Goal: Information Seeking & Learning: Check status

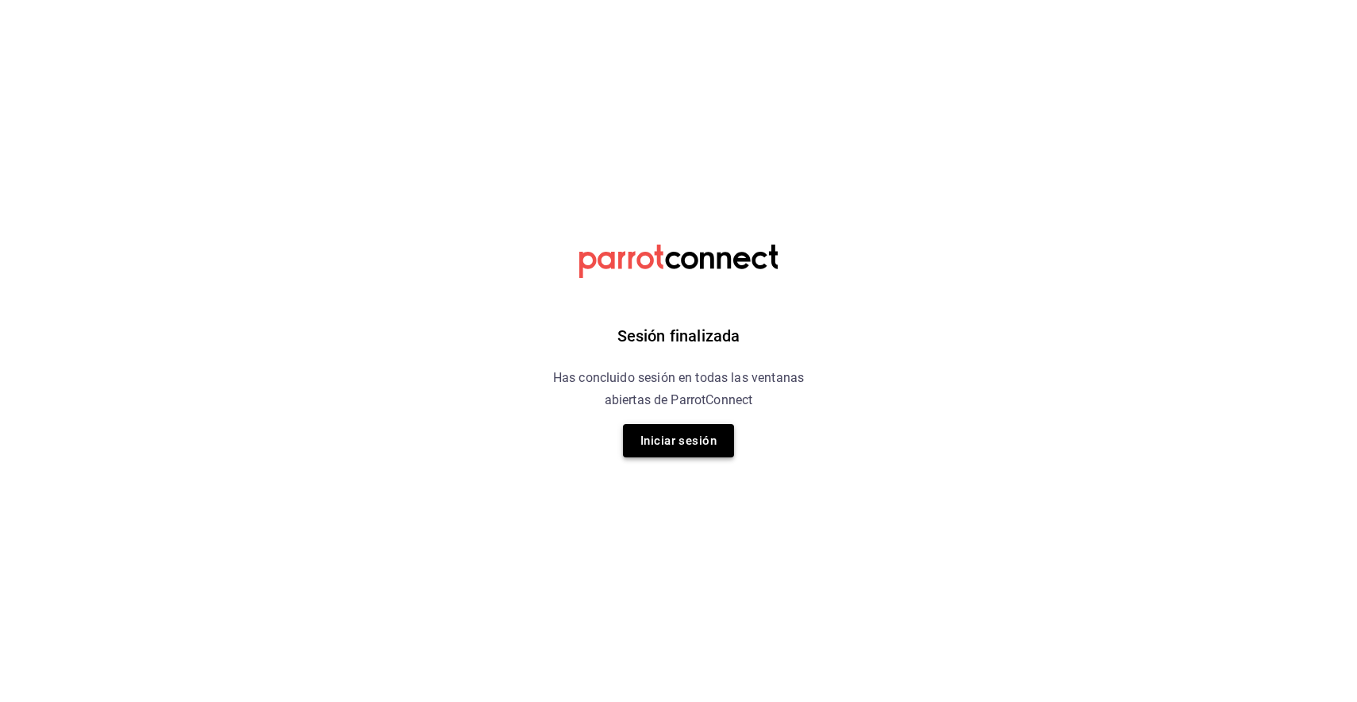
click at [695, 444] on button "Iniciar sesión" at bounding box center [678, 440] width 111 height 33
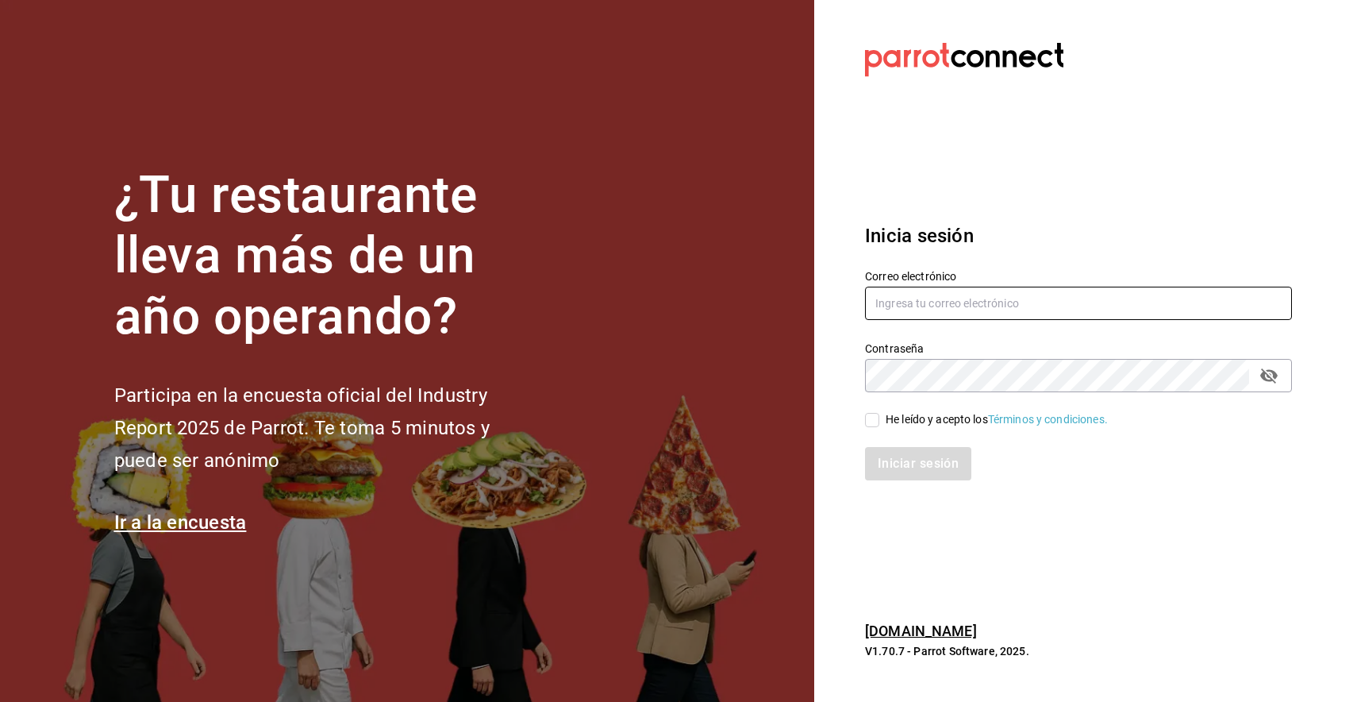
type input "[EMAIL_ADDRESS][DOMAIN_NAME]"
click at [871, 421] on input "He leído y acepto los Términos y condiciones." at bounding box center [872, 420] width 14 height 14
checkbox input "true"
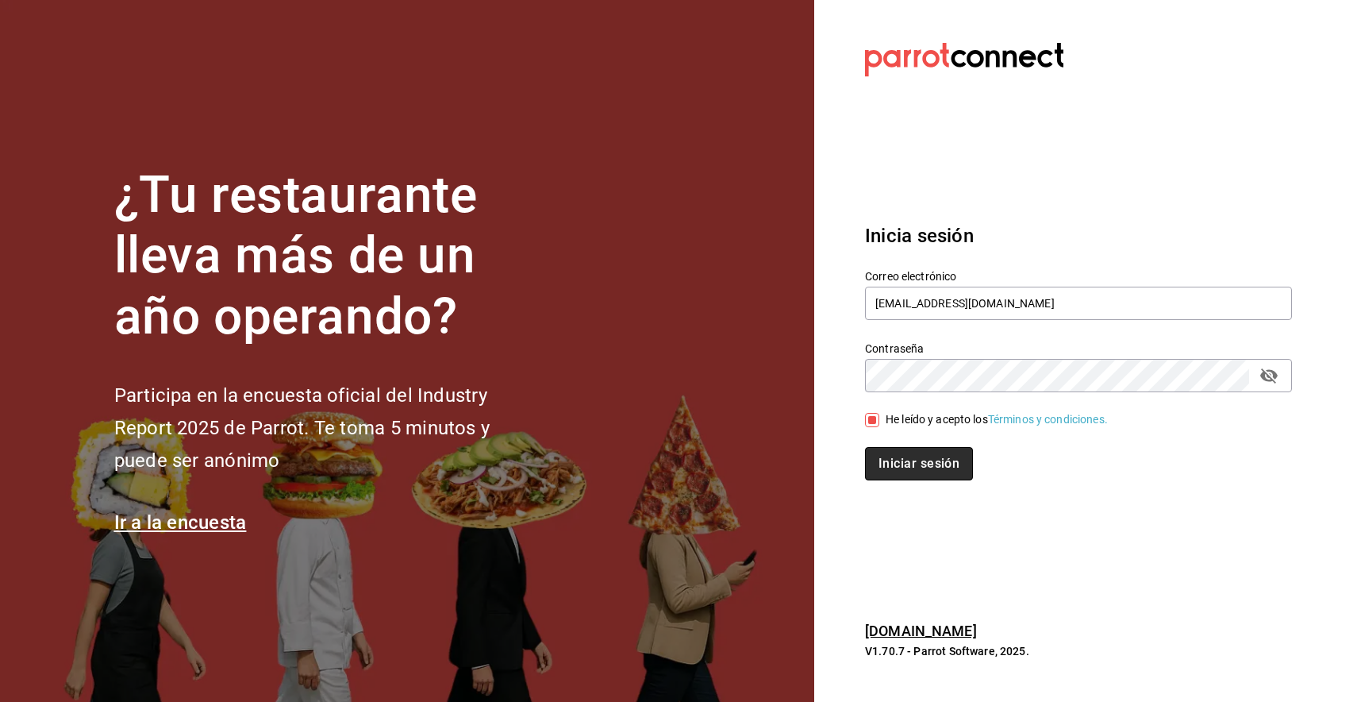
click at [887, 466] on button "Iniciar sesión" at bounding box center [919, 463] width 108 height 33
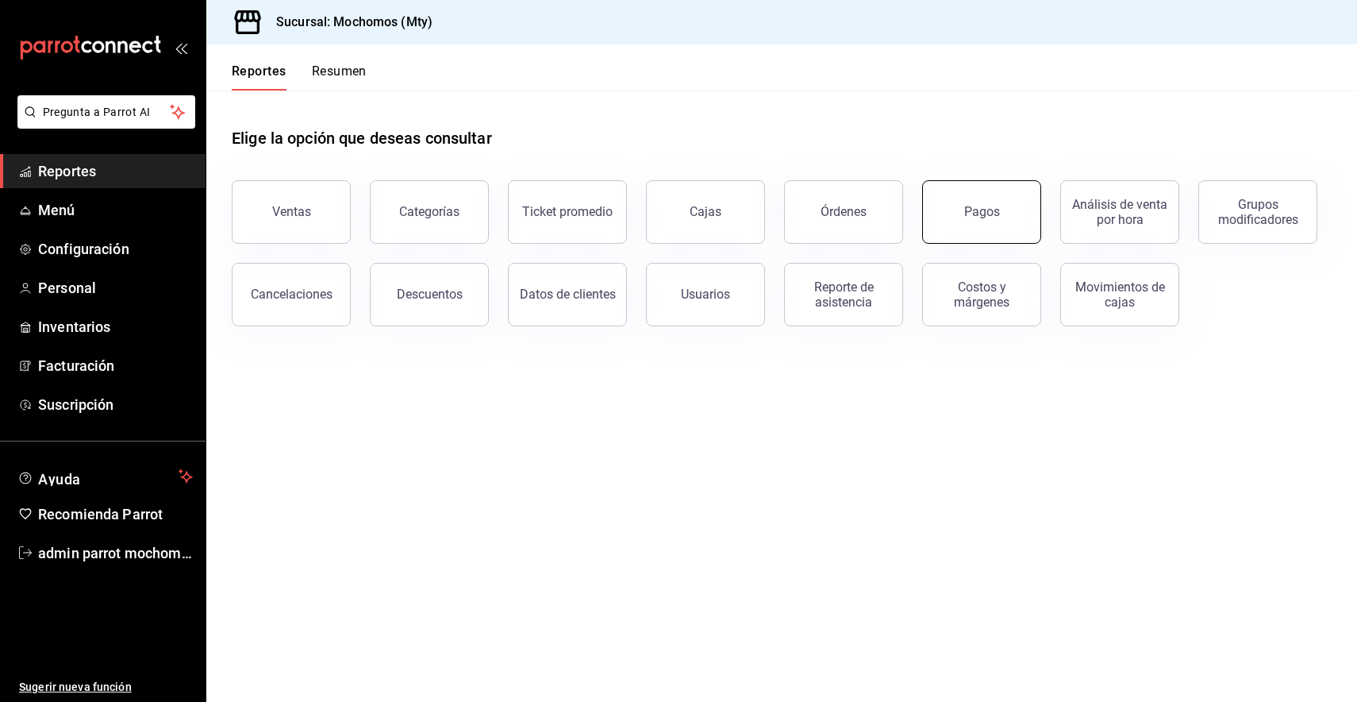
click at [985, 226] on button "Pagos" at bounding box center [981, 211] width 119 height 63
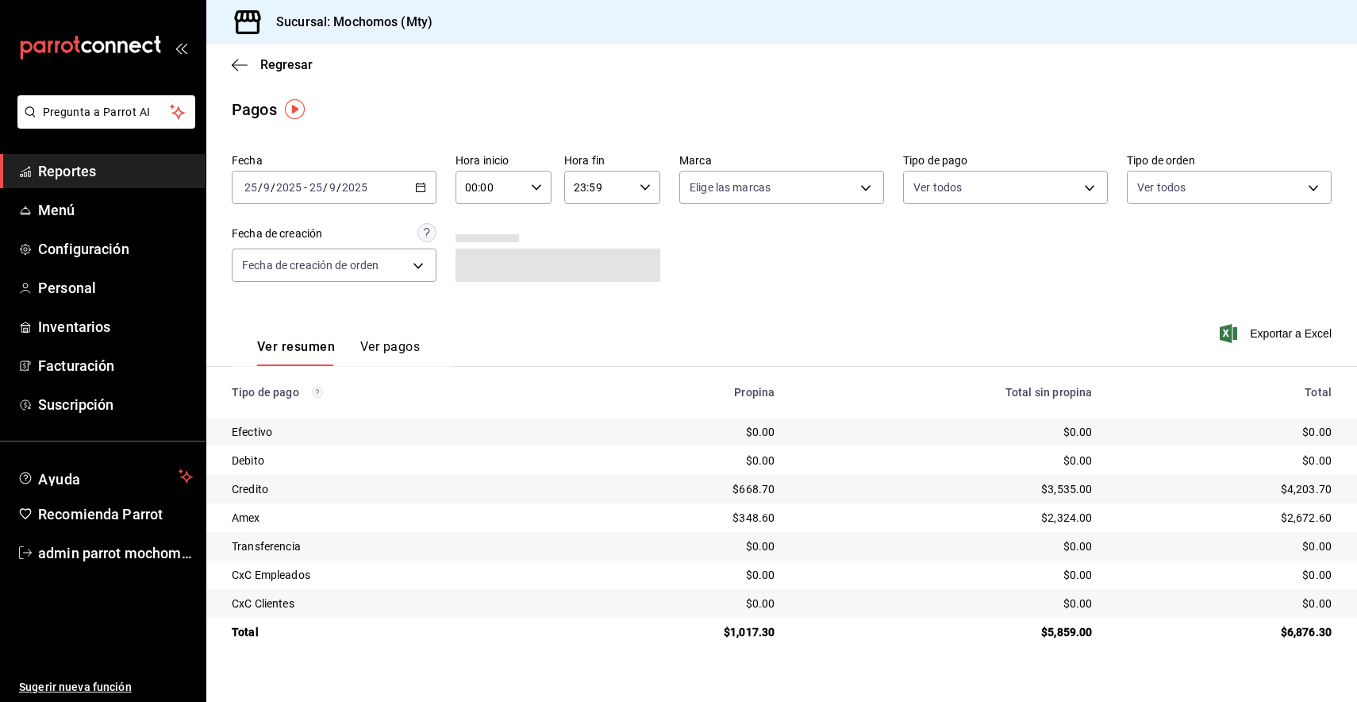
click at [401, 352] on button "Ver pagos" at bounding box center [390, 352] width 60 height 27
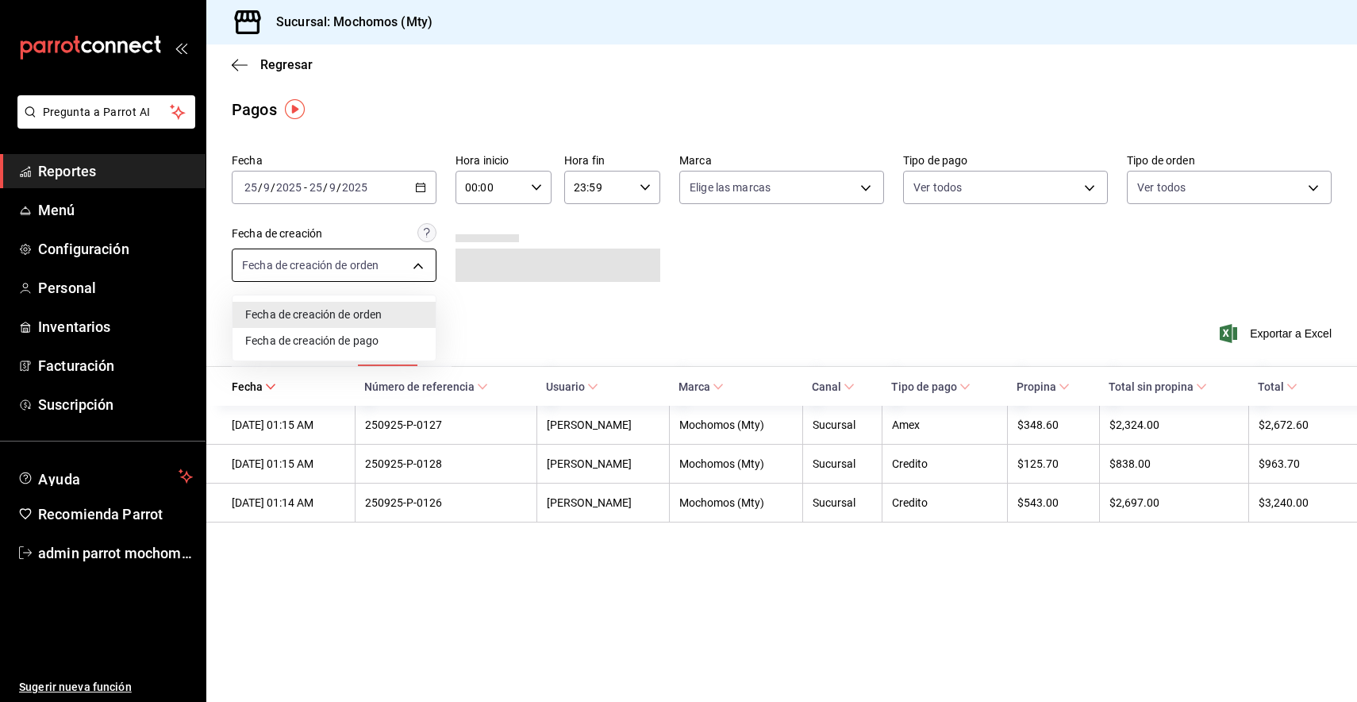
click at [410, 275] on body "Pregunta a Parrot AI Reportes Menú Configuración Personal Inventarios Facturaci…" at bounding box center [678, 351] width 1357 height 702
click at [390, 343] on li "Fecha de creación de pago" at bounding box center [334, 341] width 203 height 26
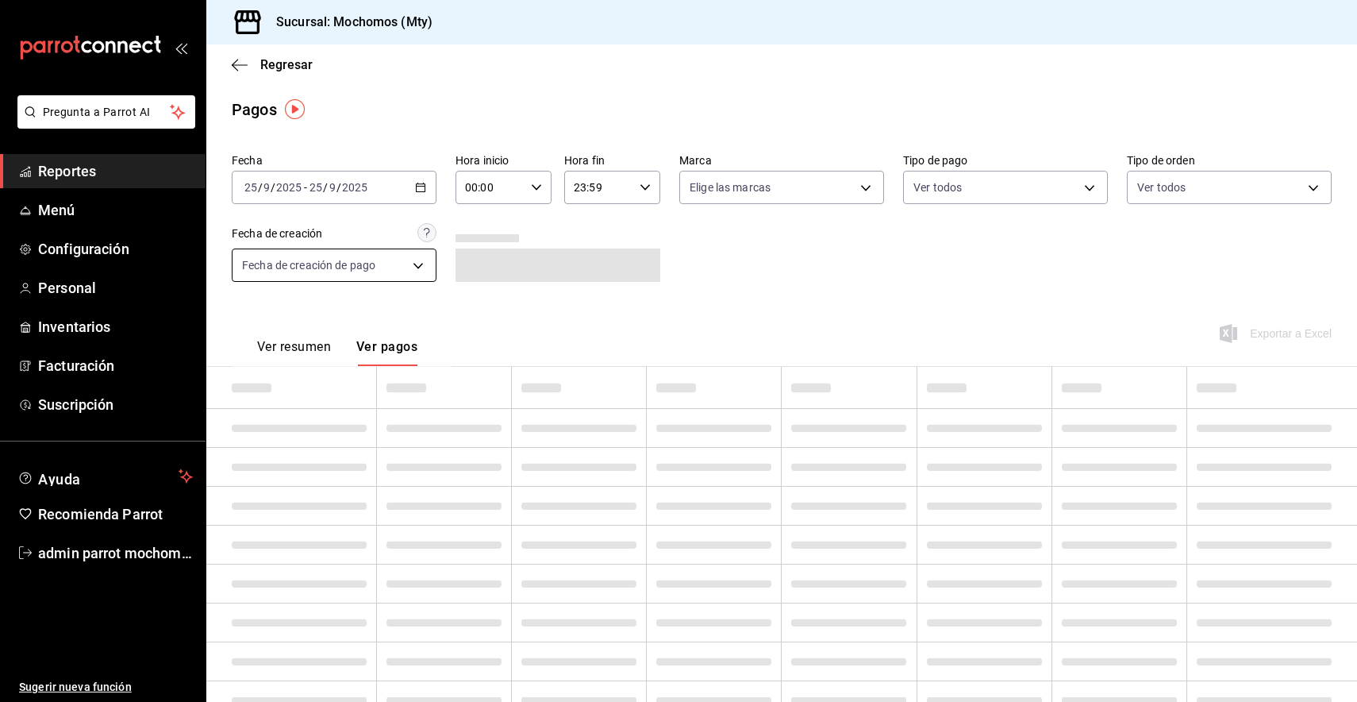
click at [407, 271] on body "Pregunta a Parrot AI Reportes Menú Configuración Personal Inventarios Facturaci…" at bounding box center [678, 351] width 1357 height 702
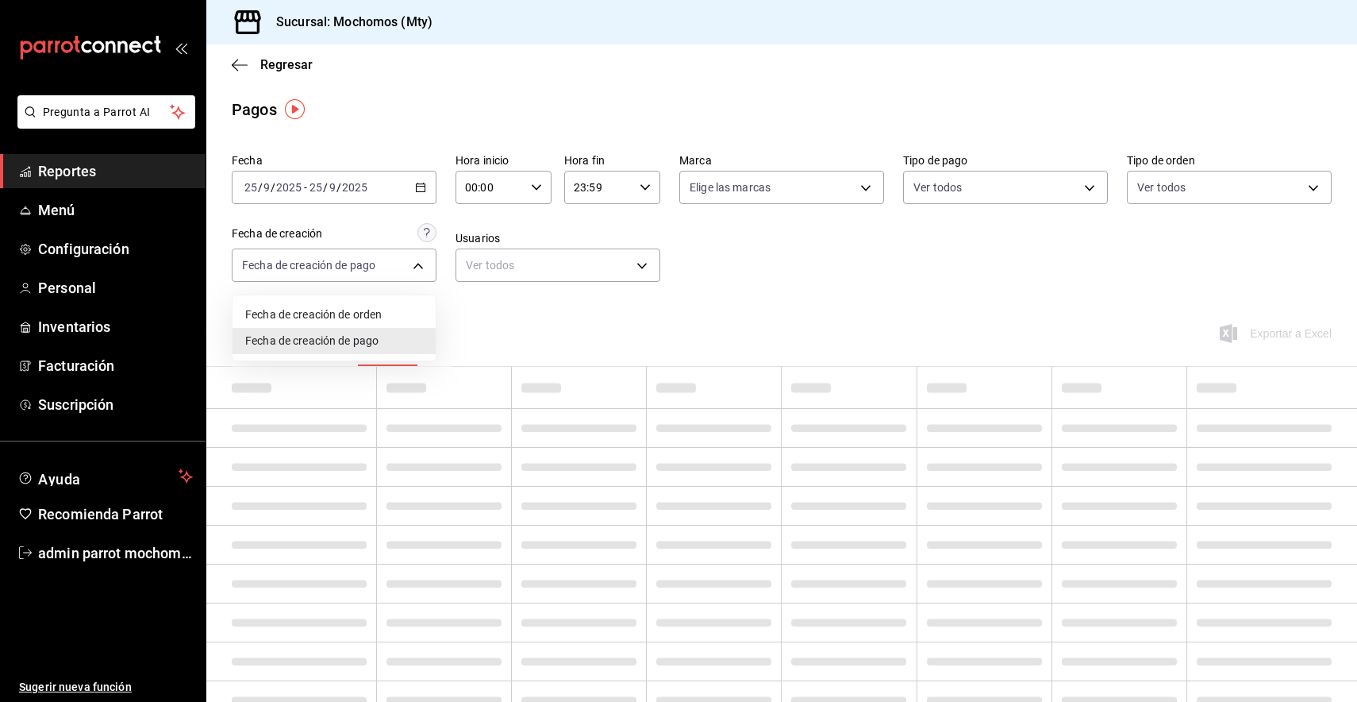
click at [378, 317] on li "Fecha de creación de orden" at bounding box center [334, 315] width 203 height 26
type input "ORDER"
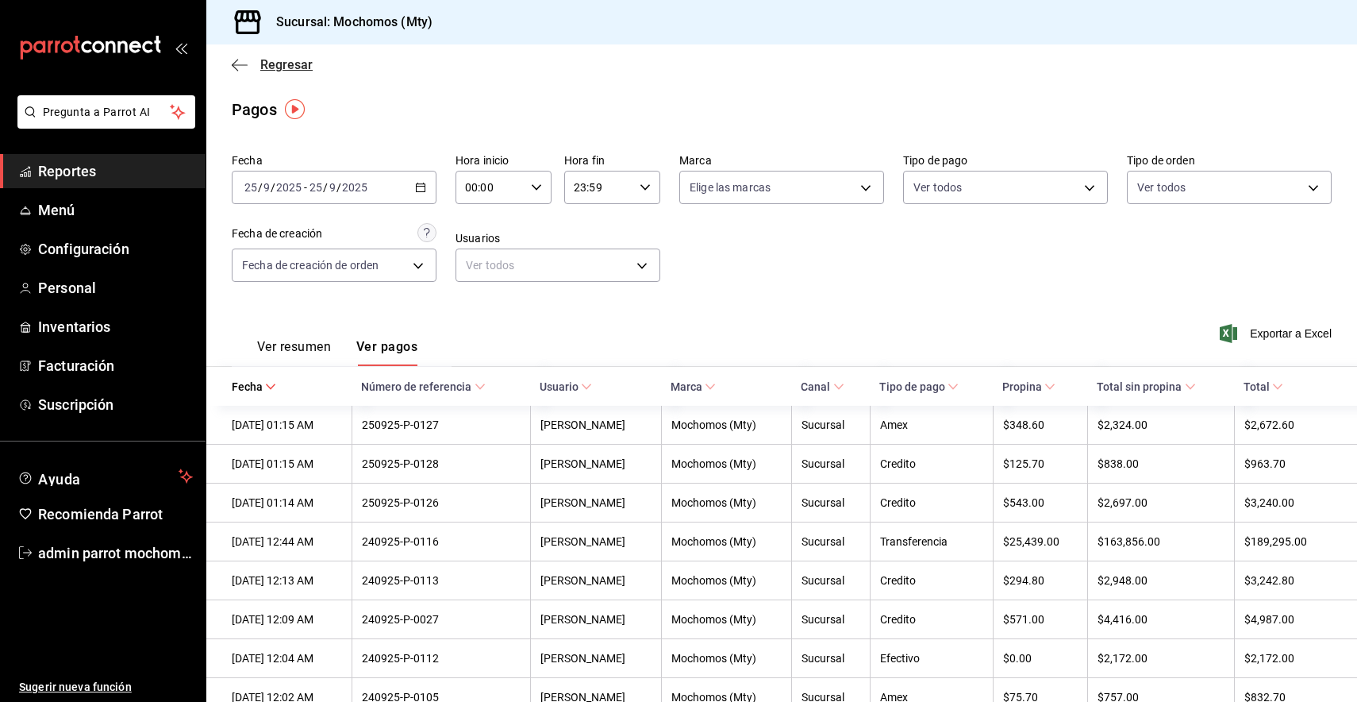
click at [287, 62] on span "Regresar" at bounding box center [286, 64] width 52 height 15
